Goal: Task Accomplishment & Management: Manage account settings

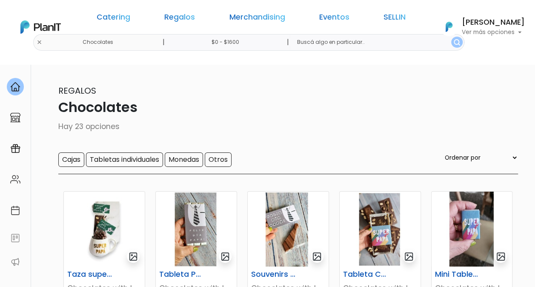
click at [100, 42] on div "Catering Regalos Merchandising Eventos SELLIN Chocolates | $0 - $1600 | Caterin…" at bounding box center [267, 26] width 535 height 47
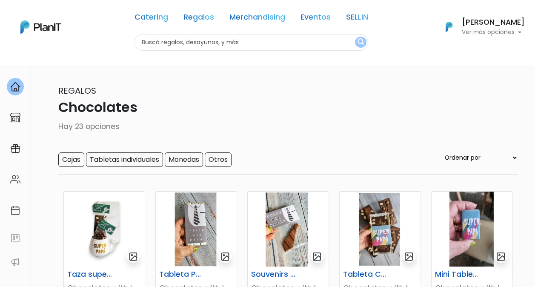
click at [523, 32] on p "Ver más opciones" at bounding box center [493, 32] width 63 height 6
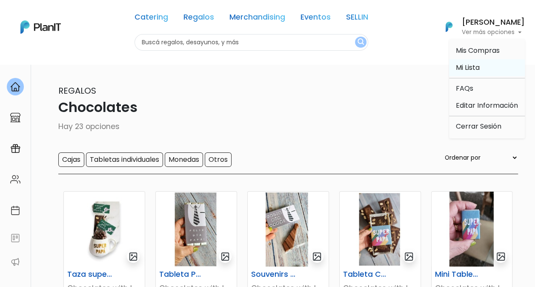
click at [474, 66] on span "Mi Lista" at bounding box center [468, 68] width 24 height 10
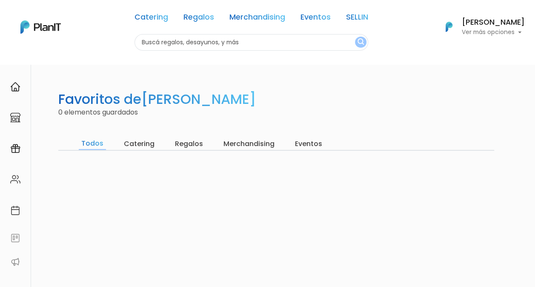
click at [503, 23] on h6 "[PERSON_NAME]" at bounding box center [493, 23] width 63 height 8
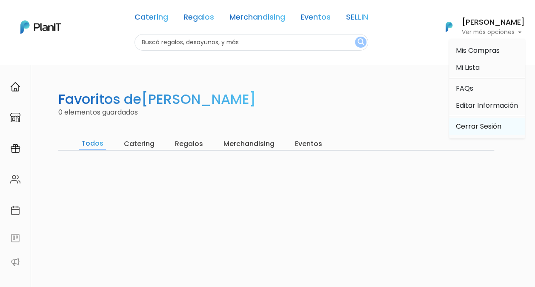
click at [480, 125] on link "Cerrar Sesión" at bounding box center [487, 126] width 76 height 17
